Goal: Transaction & Acquisition: Download file/media

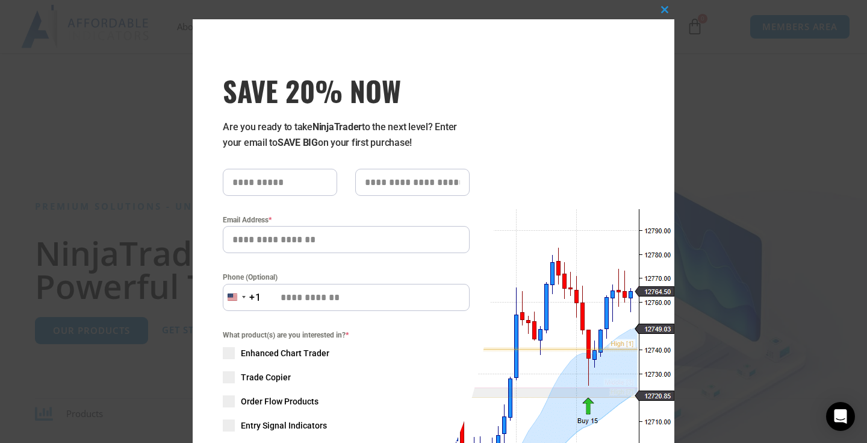
click at [552, 17] on div "Close this module SAVE 20% NOW Are you ready to take NinjaTrader to the next le…" at bounding box center [434, 311] width 482 height 623
click at [622, 2] on button "Close this module" at bounding box center [664, 9] width 19 height 19
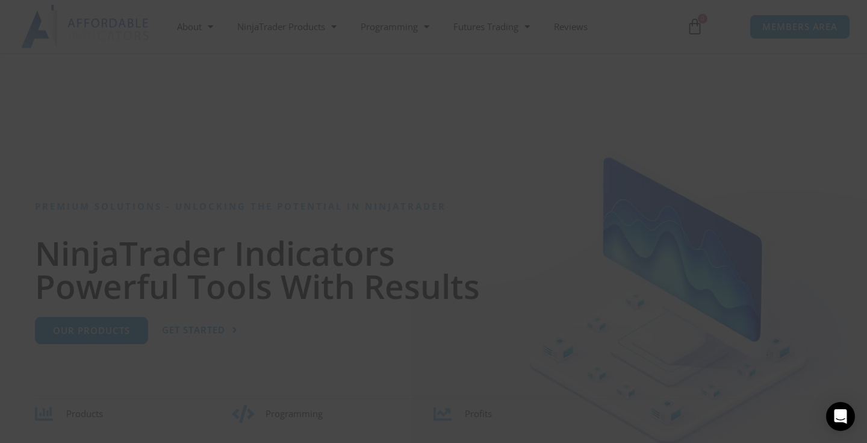
click at [622, 7] on span "SAVE 20% NOW popup" at bounding box center [664, 9] width 19 height 7
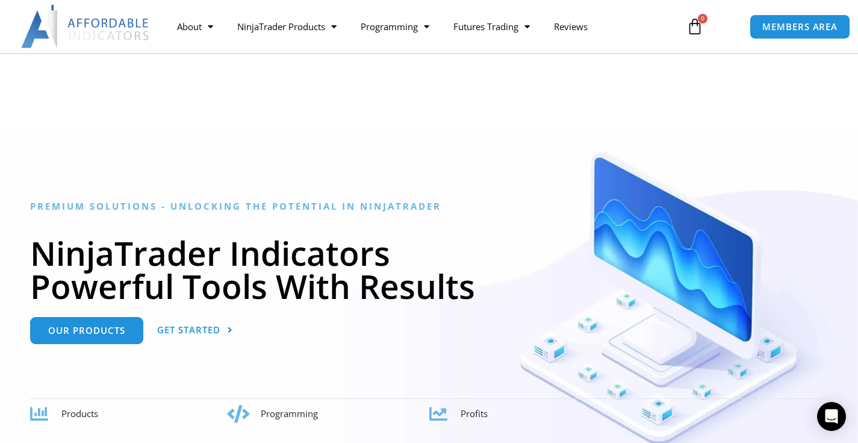
click at [622, 9] on div "No products in the cart. $ 0.00 0 Cart" at bounding box center [694, 26] width 67 height 35
click at [622, 27] on span "MEMBERS AREA" at bounding box center [800, 27] width 83 height 10
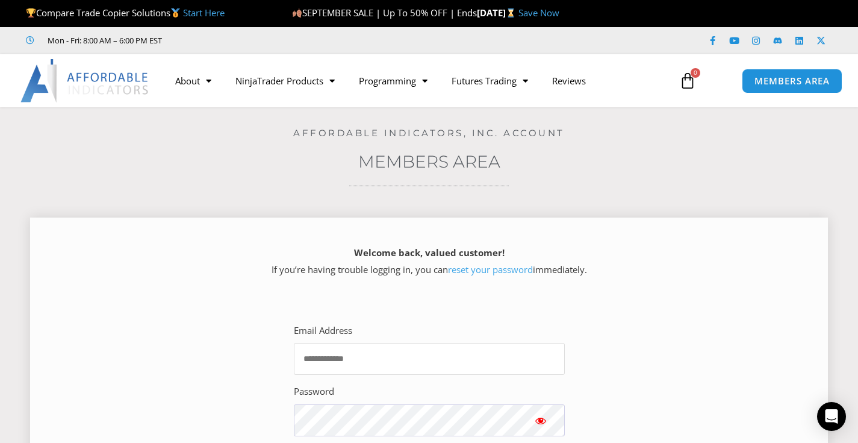
click at [355, 363] on input "Email Address" at bounding box center [429, 359] width 271 height 32
click at [358, 361] on input "Email Address" at bounding box center [429, 359] width 271 height 32
type input "**********"
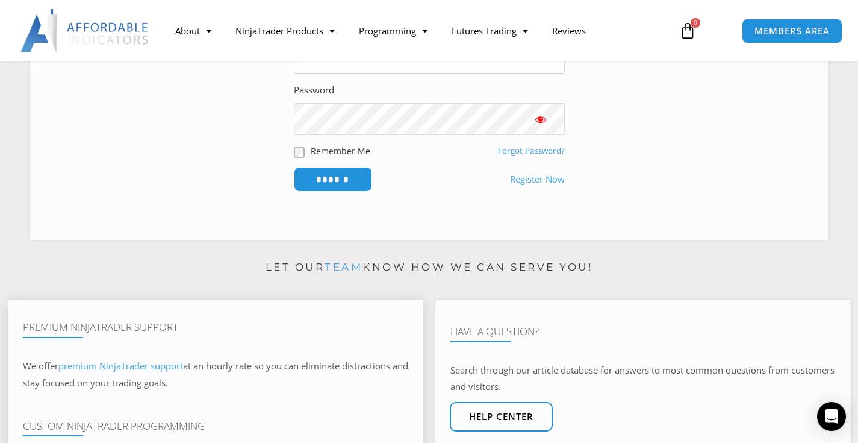
scroll to position [422, 0]
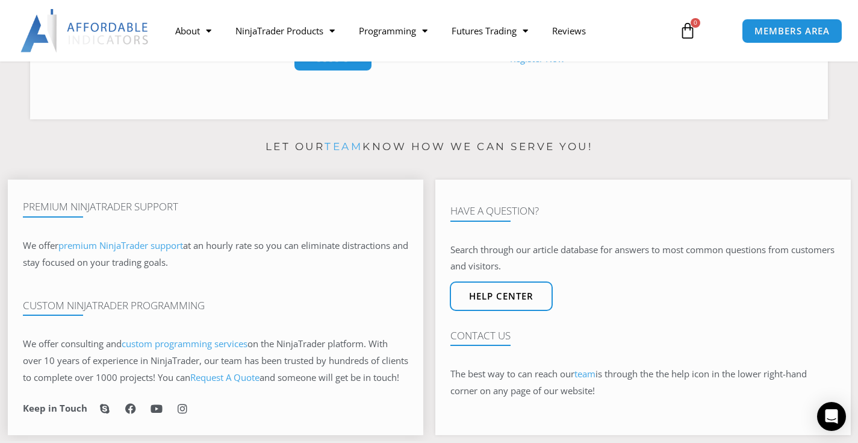
click at [297, 212] on h4 "Premium NinjaTrader Support" at bounding box center [215, 207] width 385 height 12
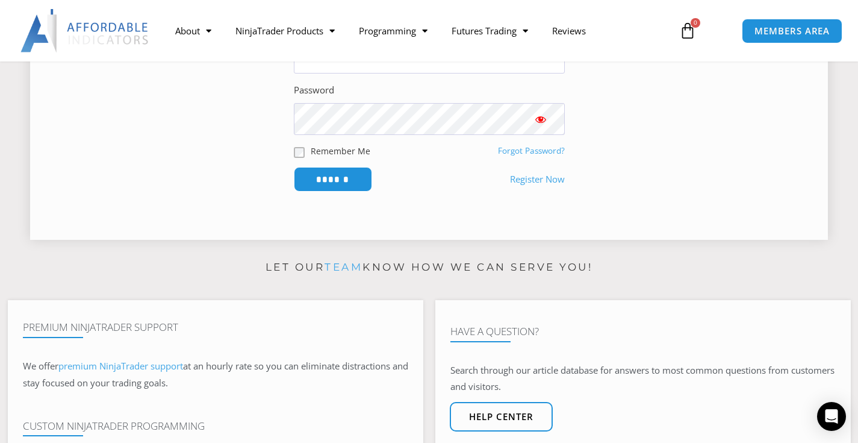
scroll to position [181, 0]
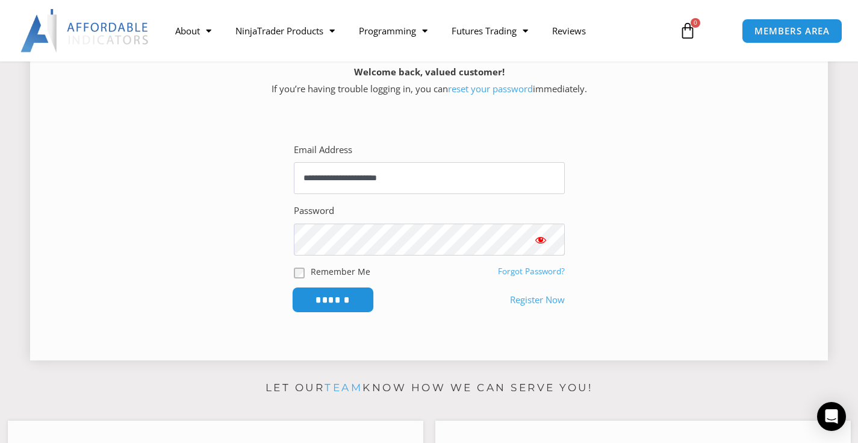
click at [323, 297] on input "******" at bounding box center [333, 300] width 83 height 26
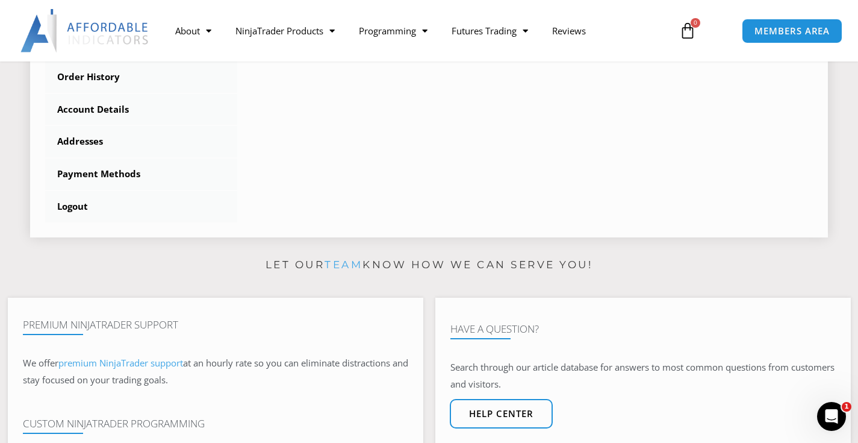
scroll to position [361, 0]
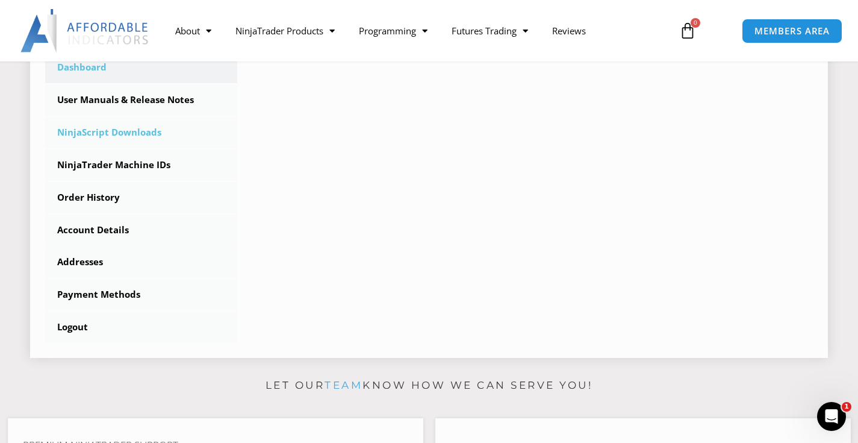
click at [125, 131] on link "NinjaScript Downloads" at bounding box center [141, 132] width 192 height 31
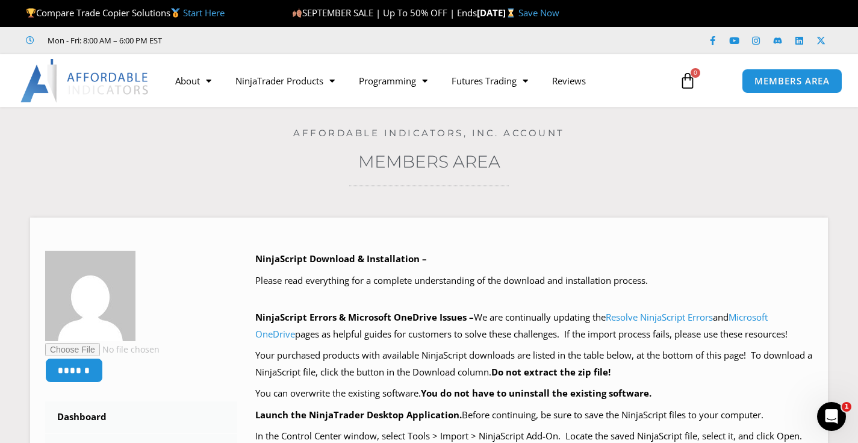
click at [125, 130] on h4 "Affordable Indicators, Inc. Account" at bounding box center [429, 133] width 798 height 11
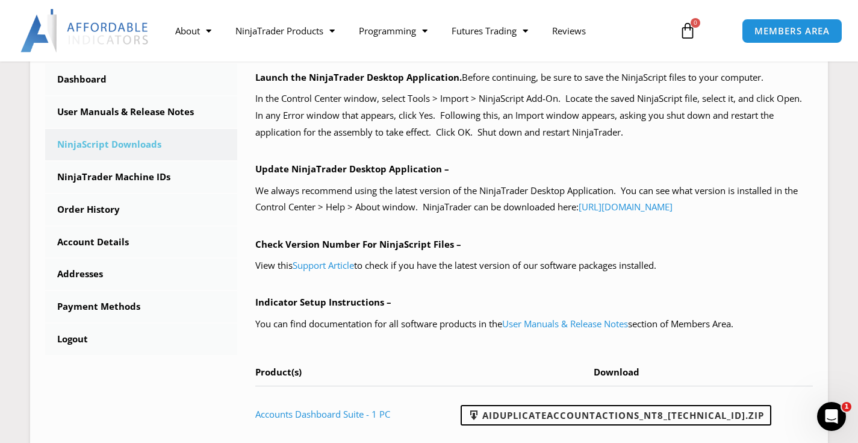
scroll to position [335, 0]
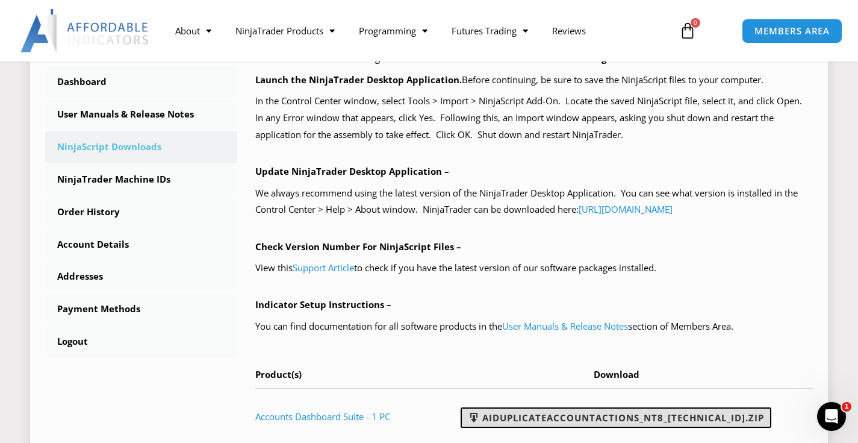
click at [572, 412] on link "AIDuplicateAccountActions_NT8_25.9.24.1.zip" at bounding box center [616, 417] width 311 height 20
click at [555, 325] on link "User Manuals & Release Notes" at bounding box center [565, 326] width 126 height 12
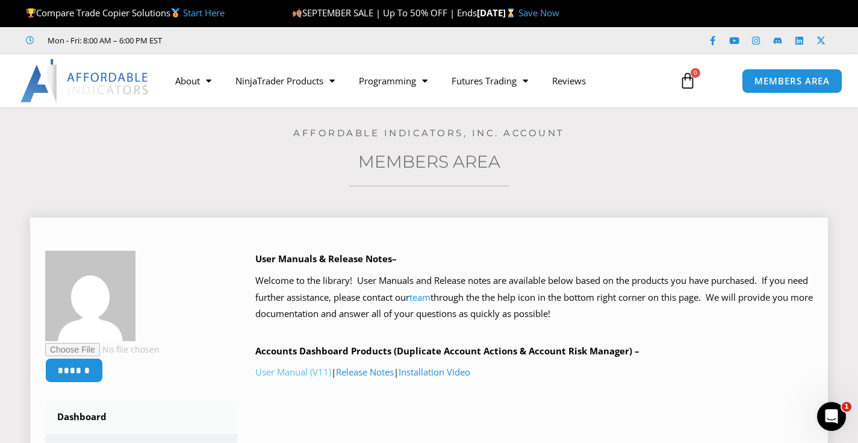
click at [313, 373] on link "User Manual (V11)" at bounding box center [293, 372] width 76 height 12
